Goal: Task Accomplishment & Management: Manage account settings

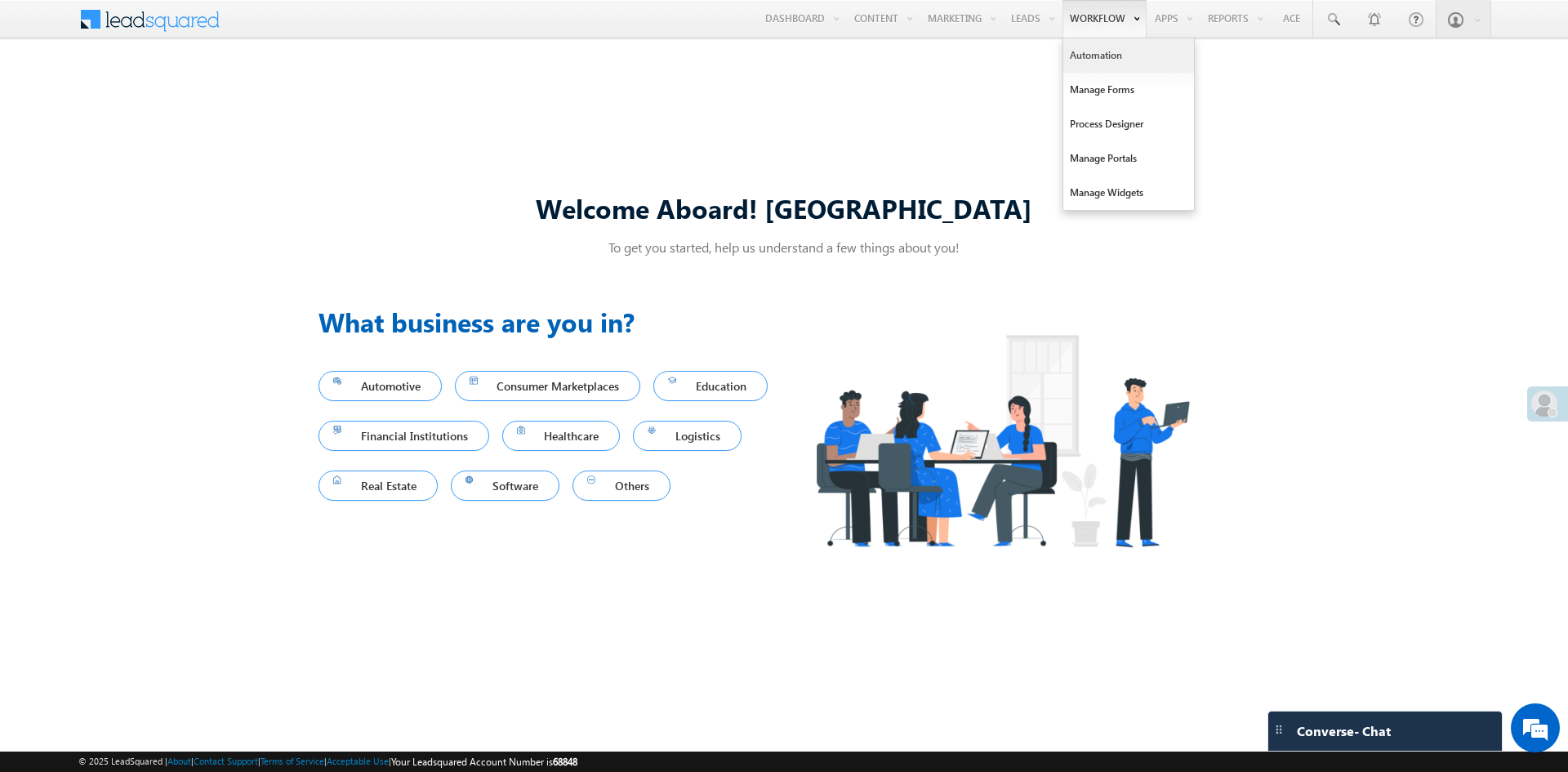
click at [1084, 54] on link "Automation" at bounding box center [1128, 55] width 131 height 34
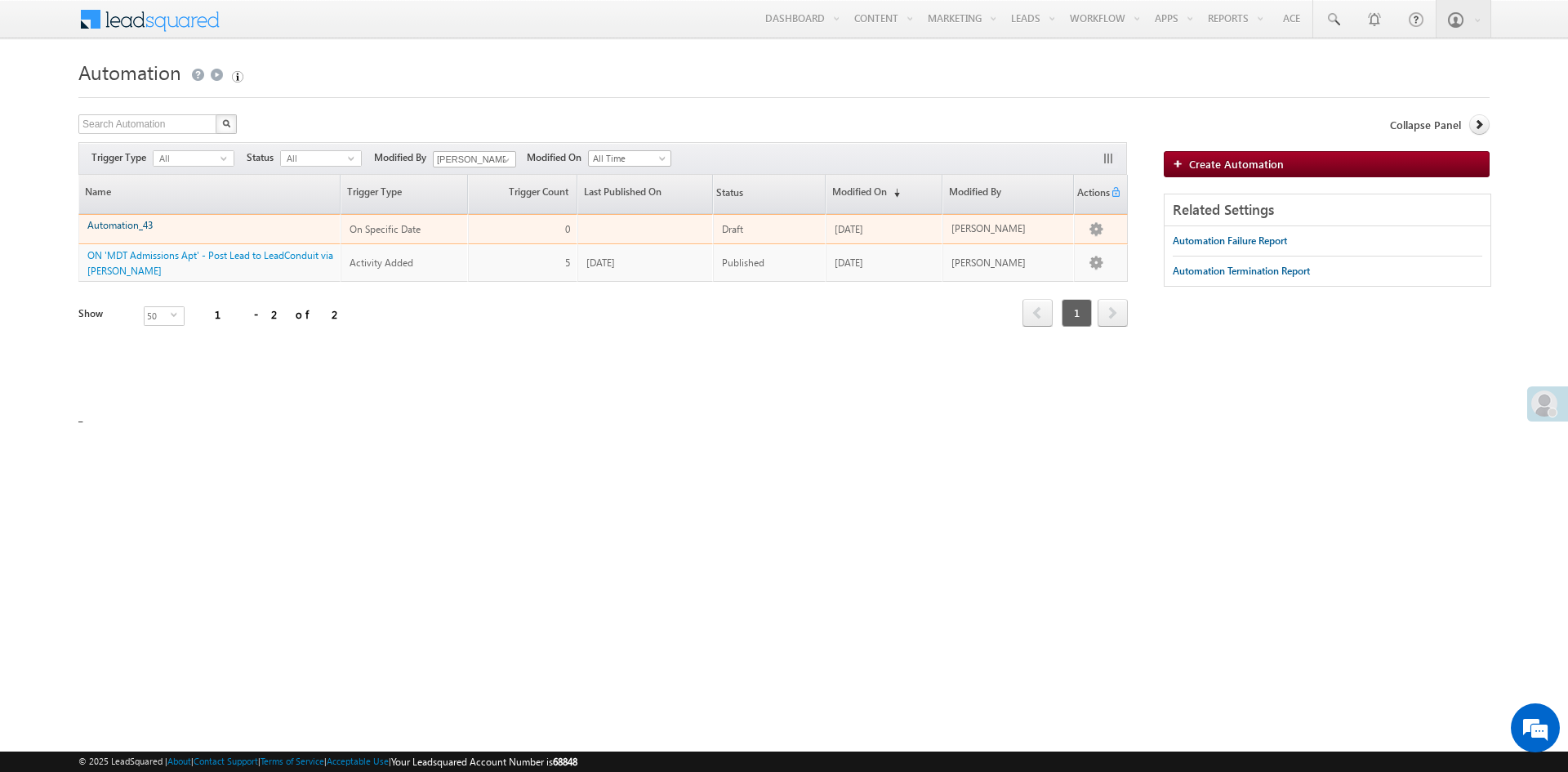
click at [111, 224] on link "Automation_43" at bounding box center [120, 225] width 65 height 12
